Goal: Find specific page/section: Find specific page/section

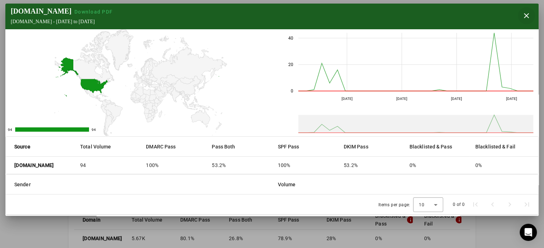
click at [528, 11] on span "button" at bounding box center [526, 15] width 17 height 17
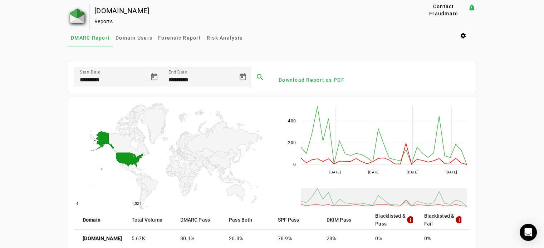
click at [75, 14] on img at bounding box center [77, 16] width 14 height 14
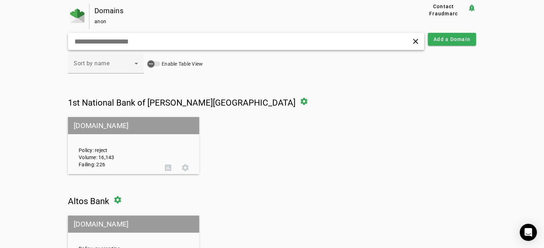
click at [137, 39] on input "text" at bounding box center [172, 41] width 196 height 9
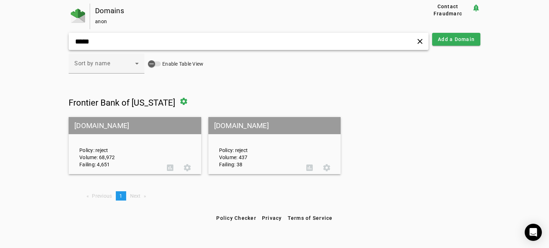
type input "*****"
click at [109, 123] on mat-grid-tile-header "[DOMAIN_NAME]" at bounding box center [135, 125] width 133 height 17
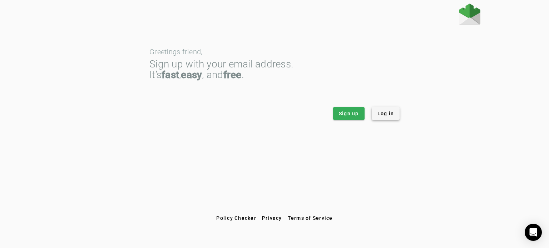
click at [389, 118] on span at bounding box center [386, 113] width 28 height 17
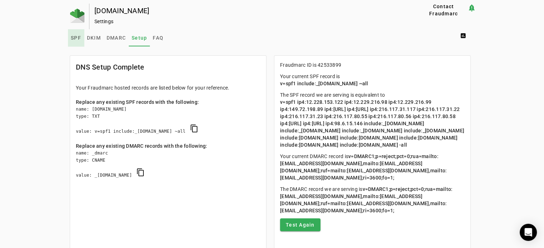
click at [78, 34] on span "SPF" at bounding box center [76, 37] width 10 height 17
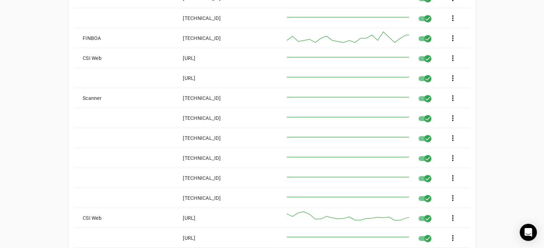
scroll to position [536, 0]
